Goal: Task Accomplishment & Management: Manage account settings

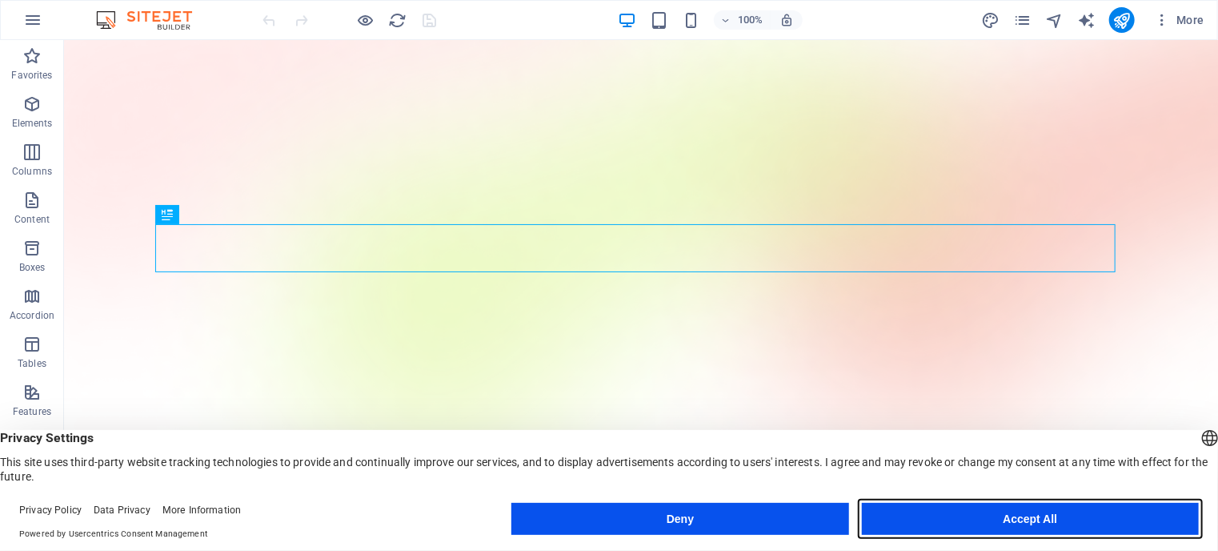
click at [946, 530] on button "Accept All" at bounding box center [1030, 519] width 337 height 32
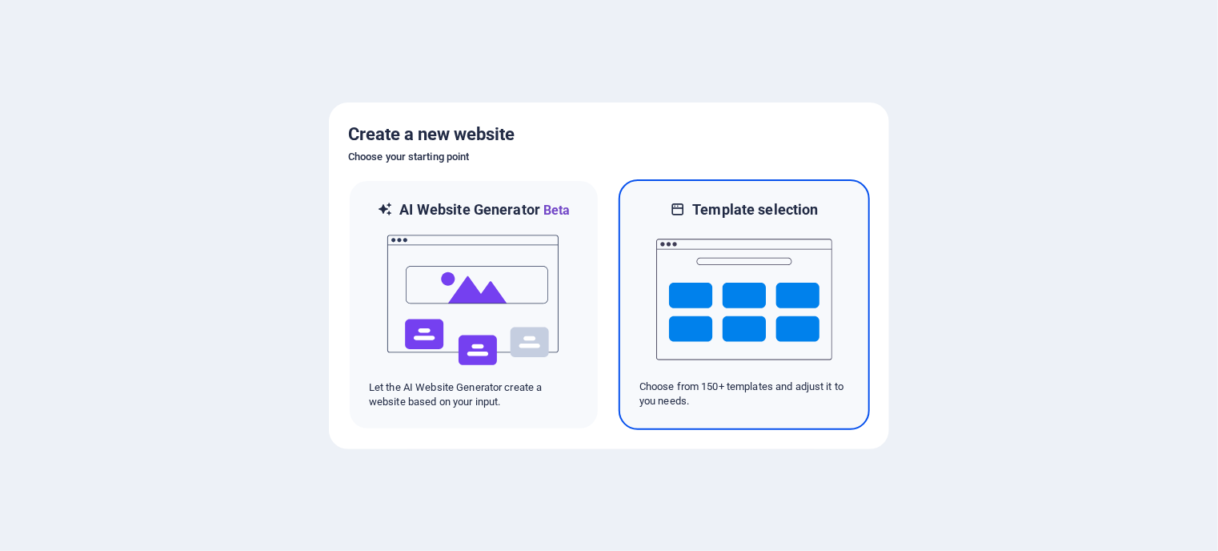
click at [719, 248] on img at bounding box center [744, 299] width 176 height 160
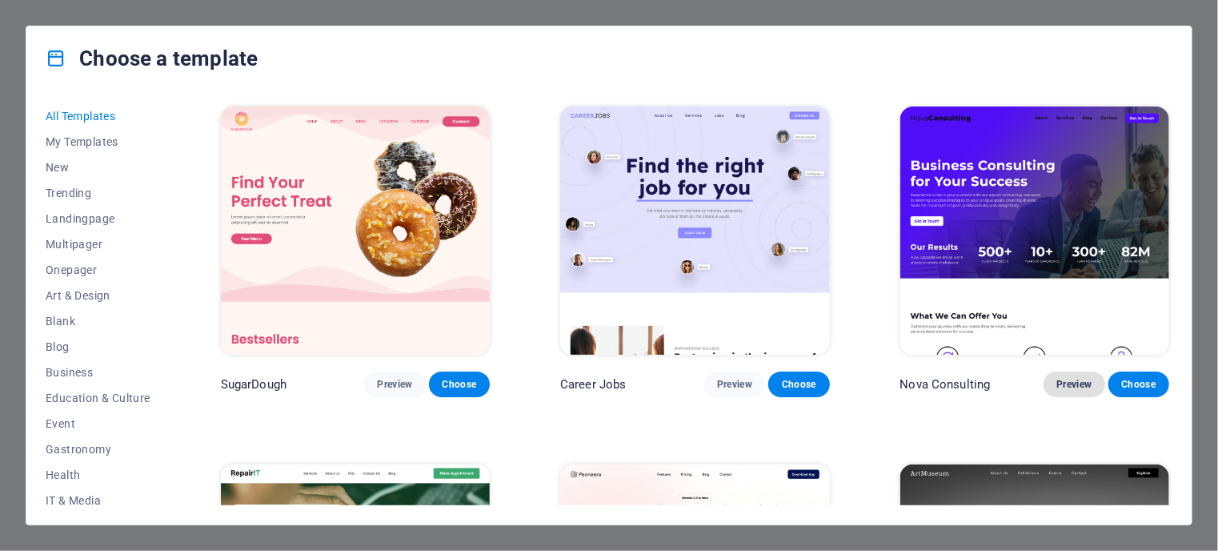
click at [1062, 379] on span "Preview" at bounding box center [1073, 384] width 35 height 13
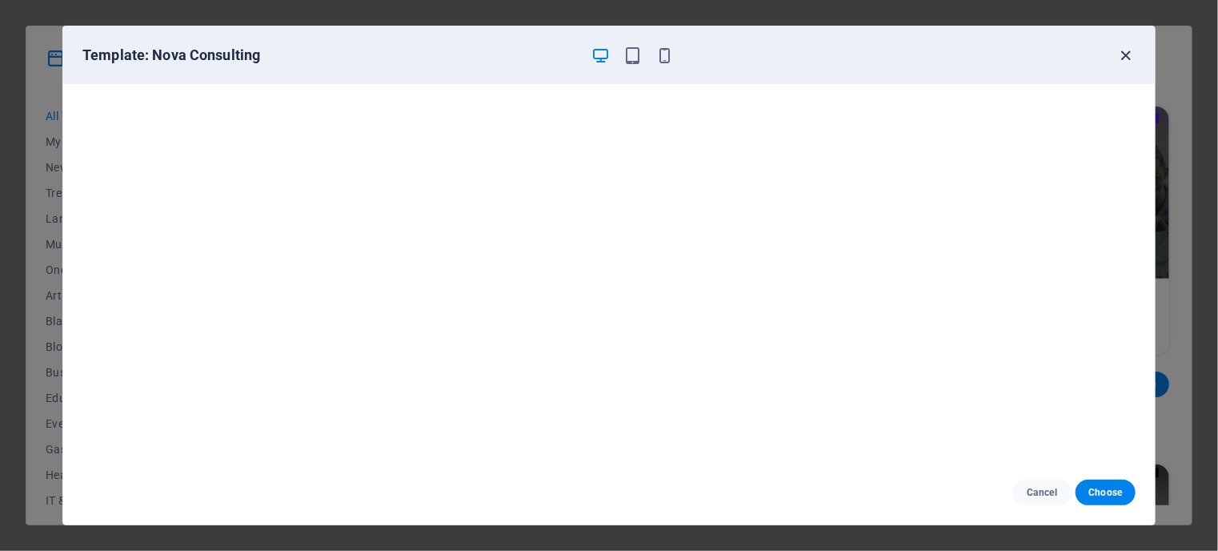
click at [1127, 62] on icon "button" at bounding box center [1126, 55] width 18 height 18
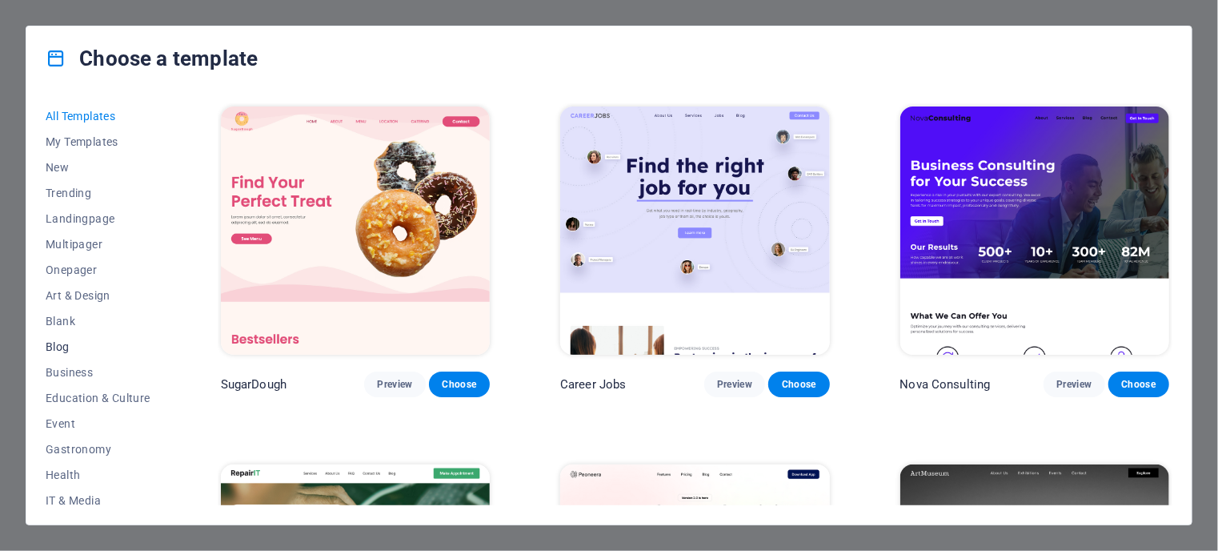
click at [61, 343] on span "Blog" at bounding box center [98, 346] width 105 height 13
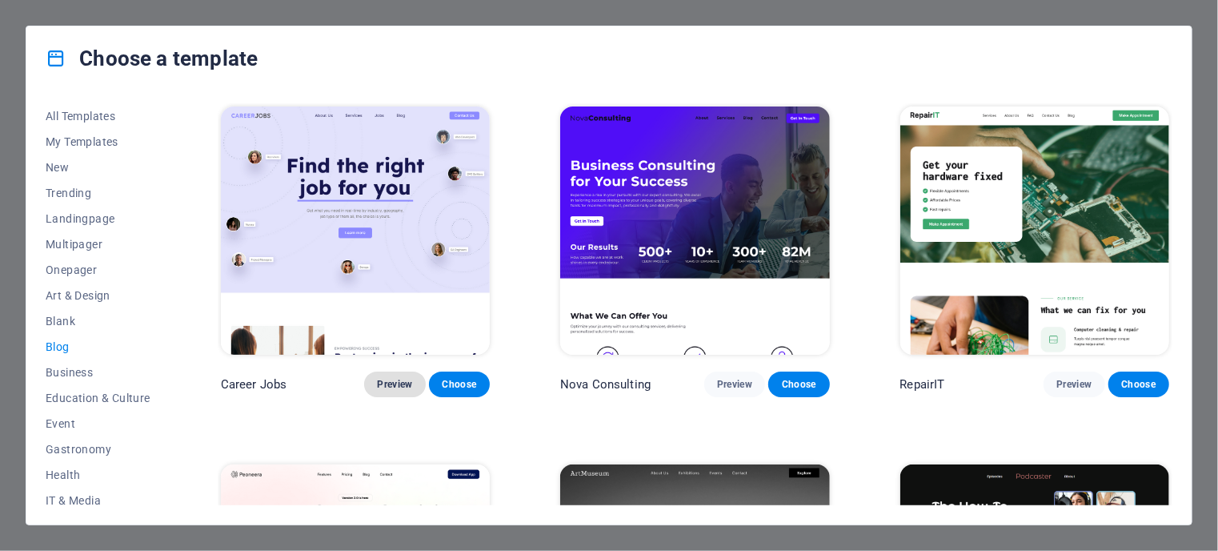
click at [397, 378] on span "Preview" at bounding box center [394, 384] width 35 height 13
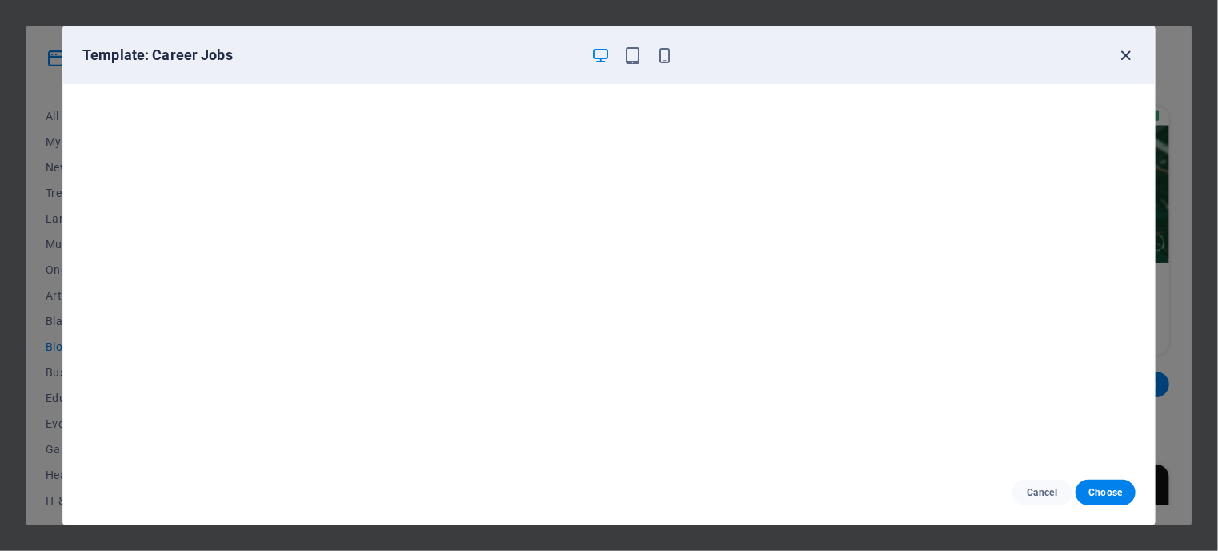
click at [1125, 50] on icon "button" at bounding box center [1126, 55] width 18 height 18
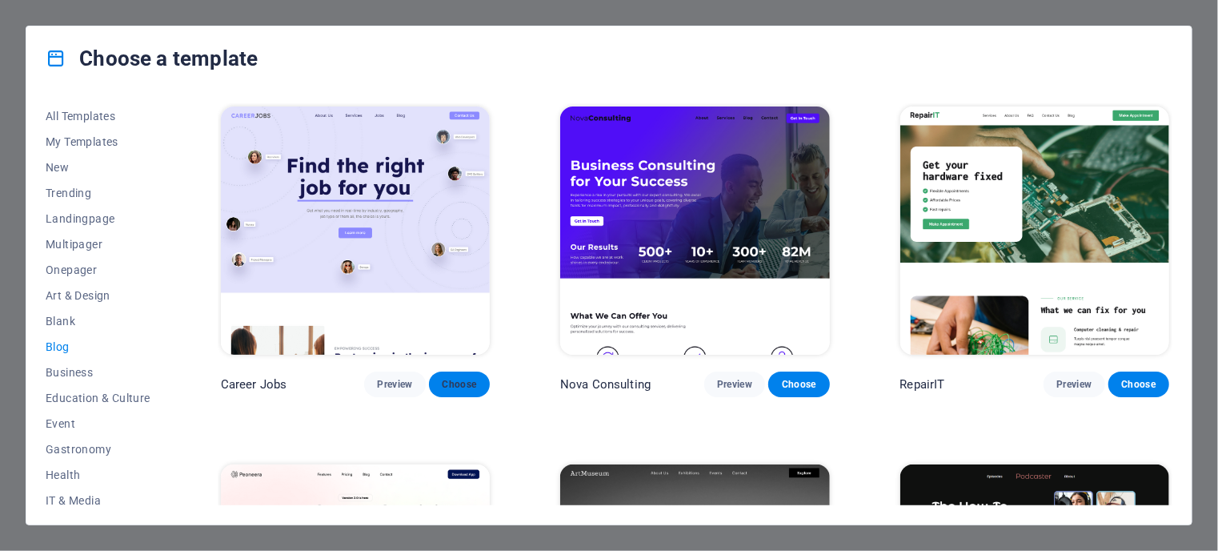
click at [472, 380] on span "Choose" at bounding box center [459, 384] width 35 height 13
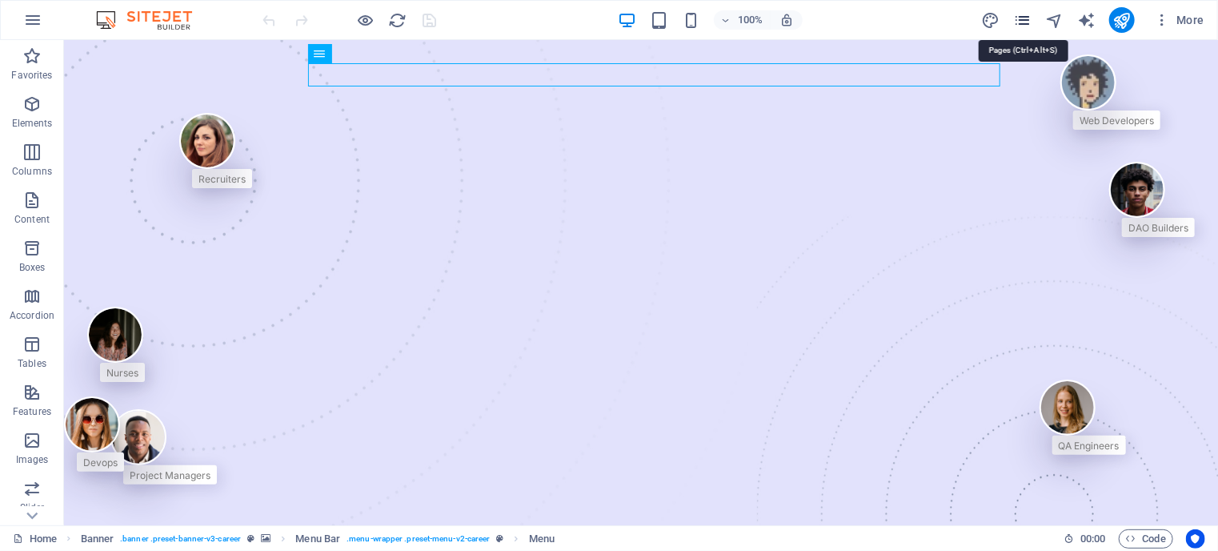
click at [1018, 22] on icon "pages" at bounding box center [1022, 20] width 18 height 18
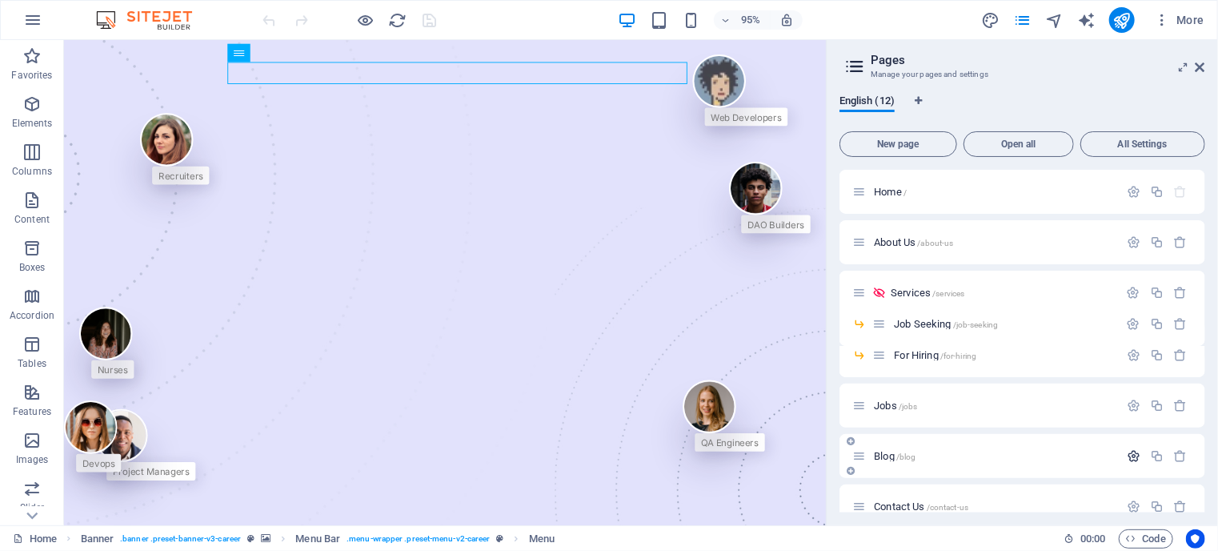
click at [1129, 451] on icon "button" at bounding box center [1134, 456] width 14 height 14
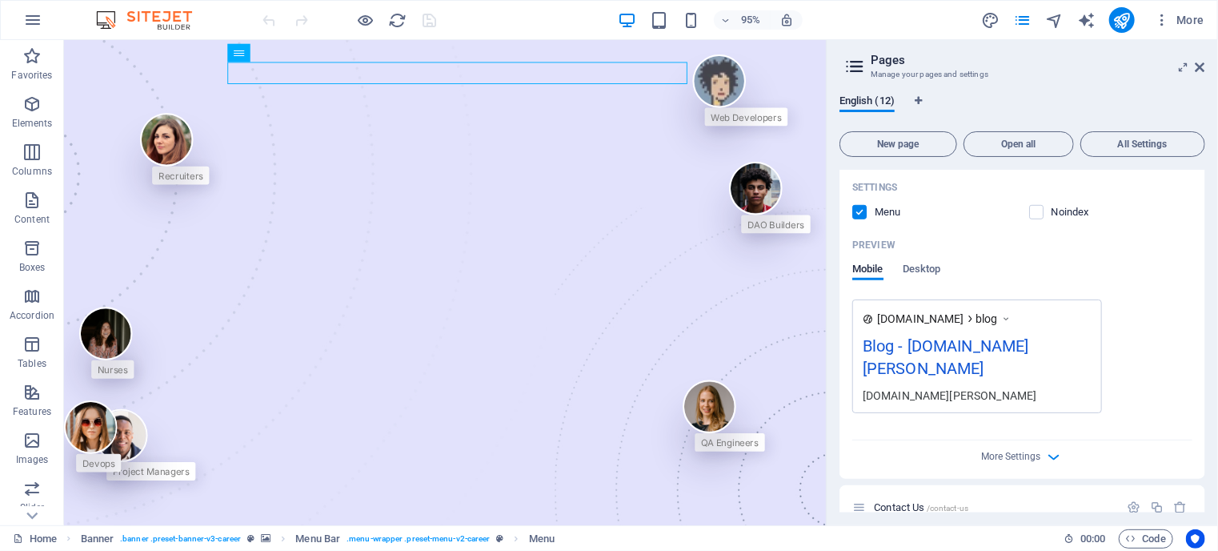
scroll to position [619, 0]
